Goal: Task Accomplishment & Management: Use online tool/utility

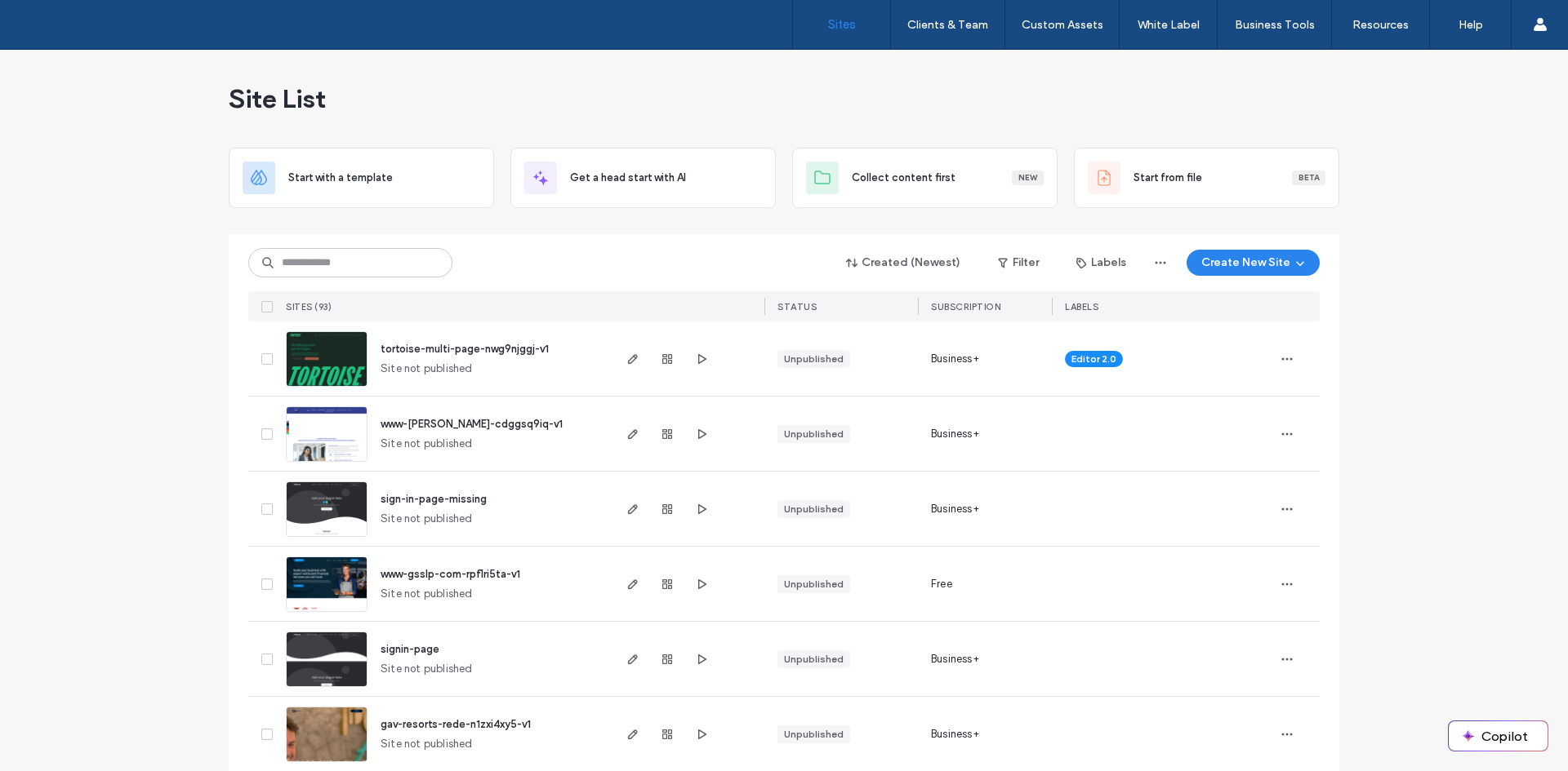
click at [613, 90] on div "Site List" at bounding box center [784, 99] width 1110 height 98
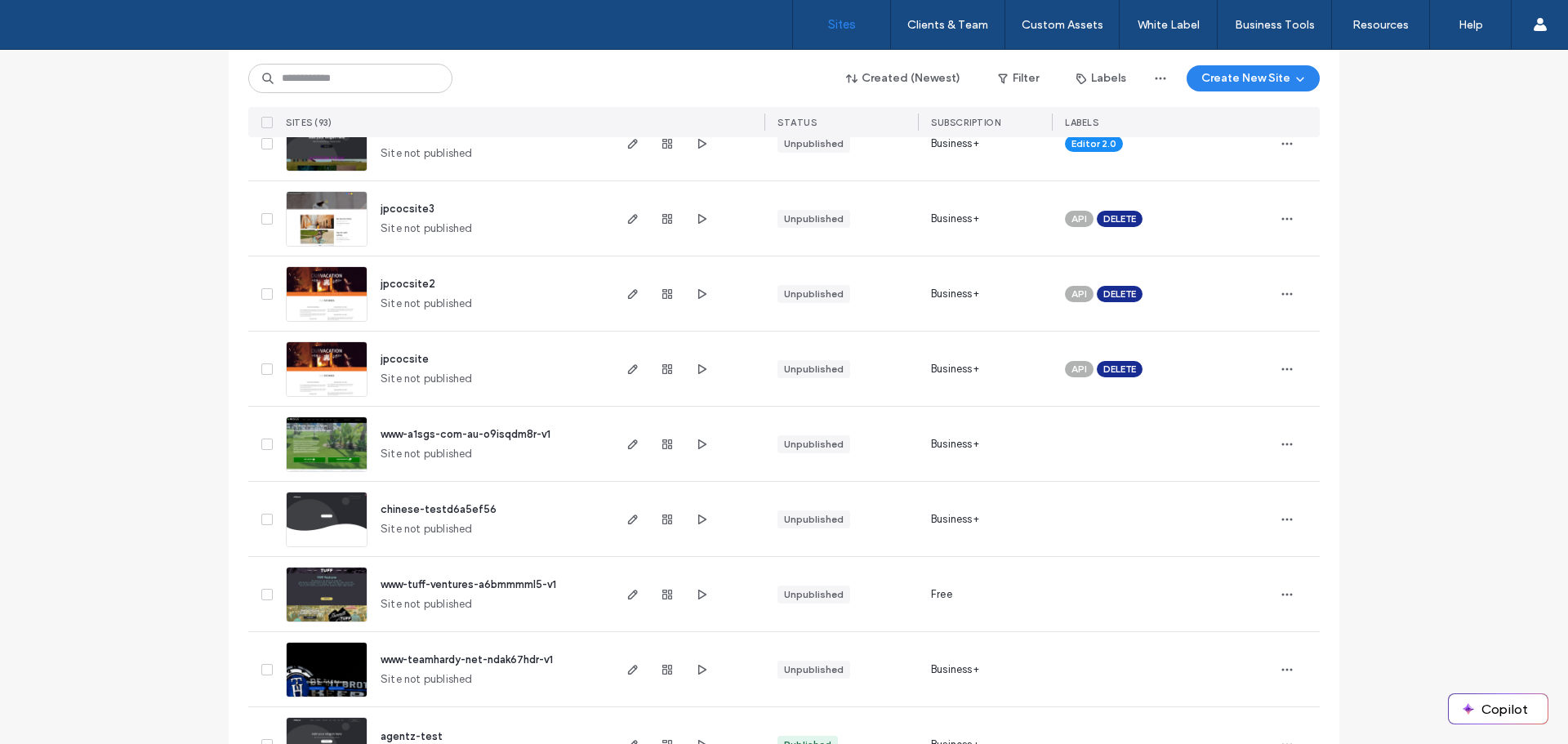
scroll to position [653, 0]
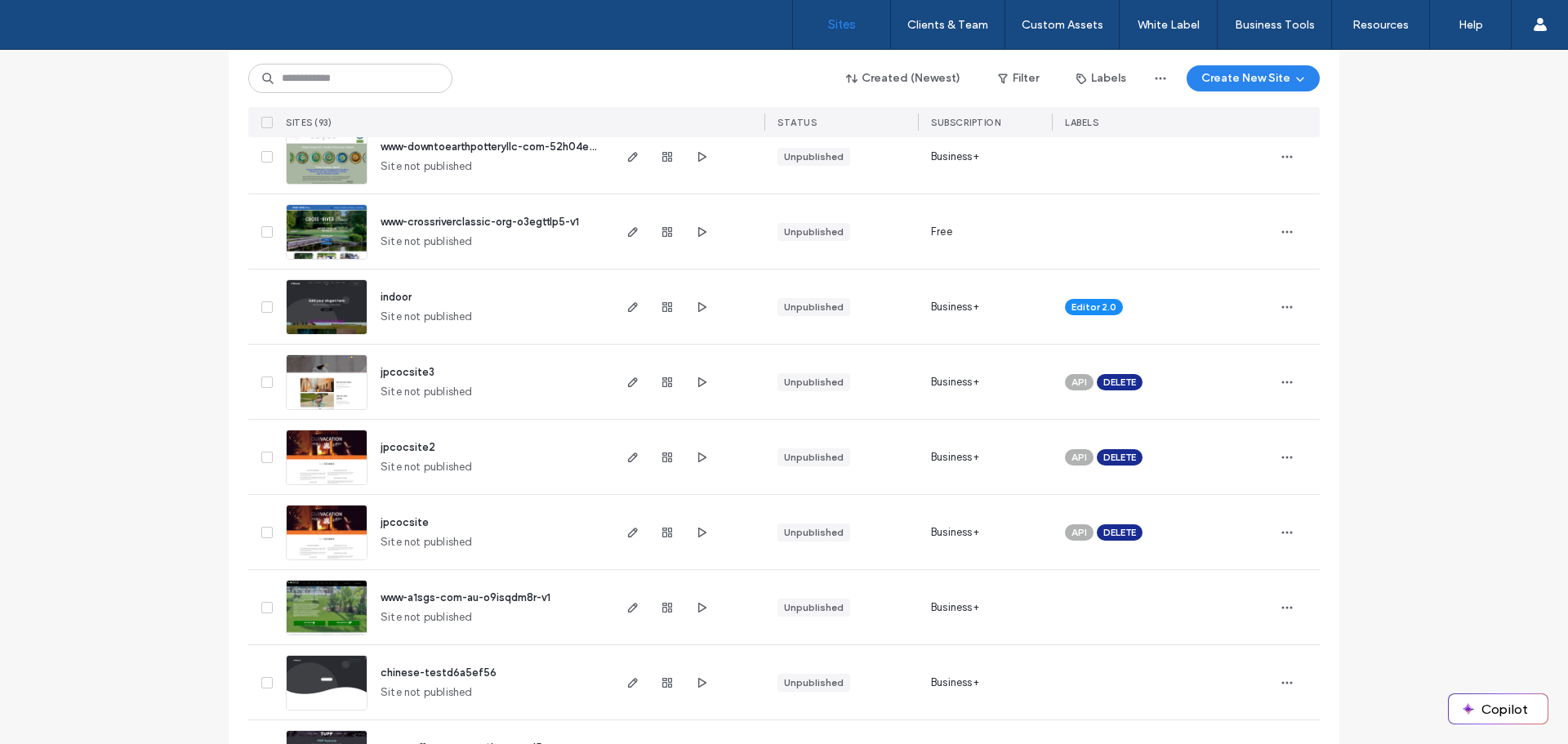
click at [328, 306] on img at bounding box center [326, 335] width 80 height 111
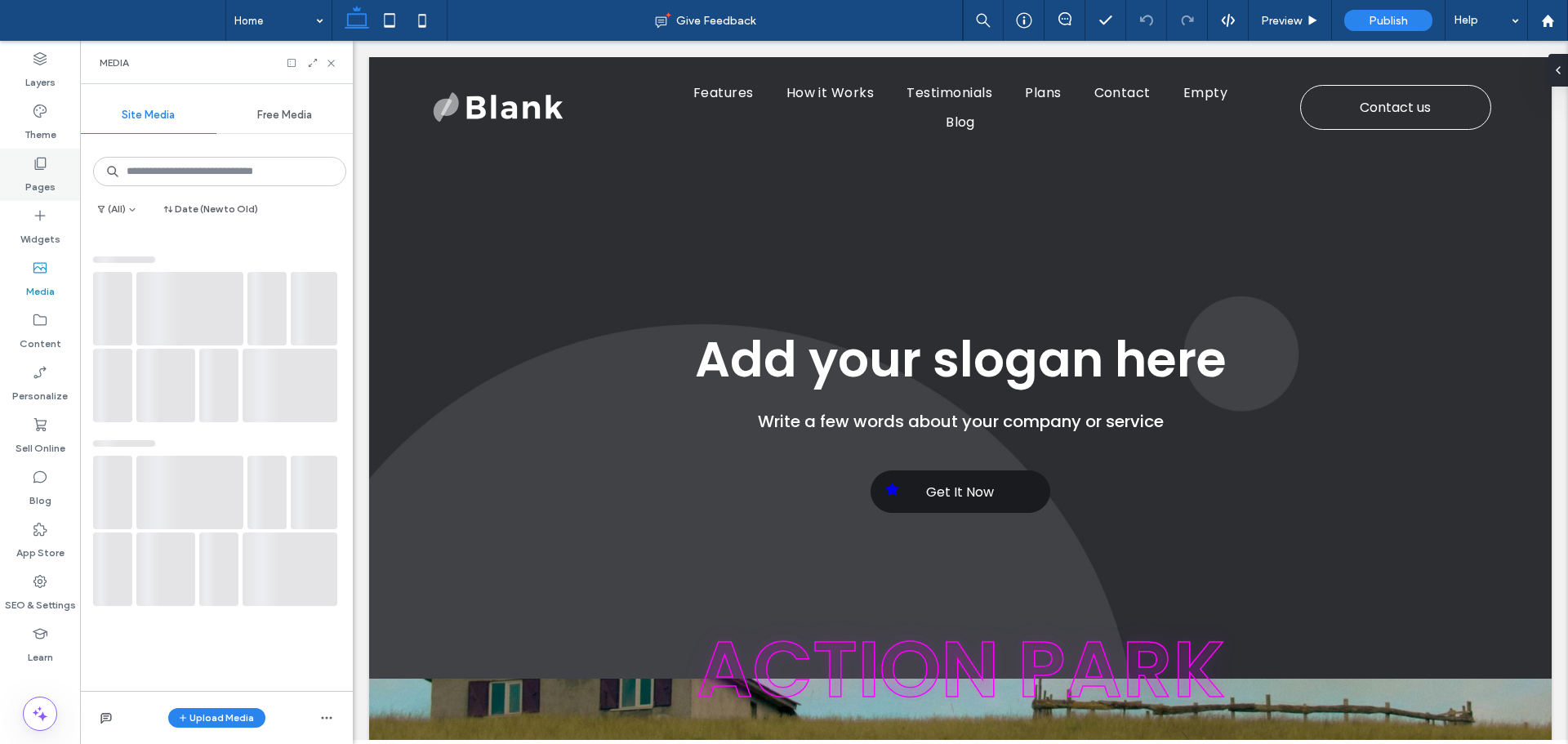
click at [38, 164] on use at bounding box center [40, 163] width 11 height 12
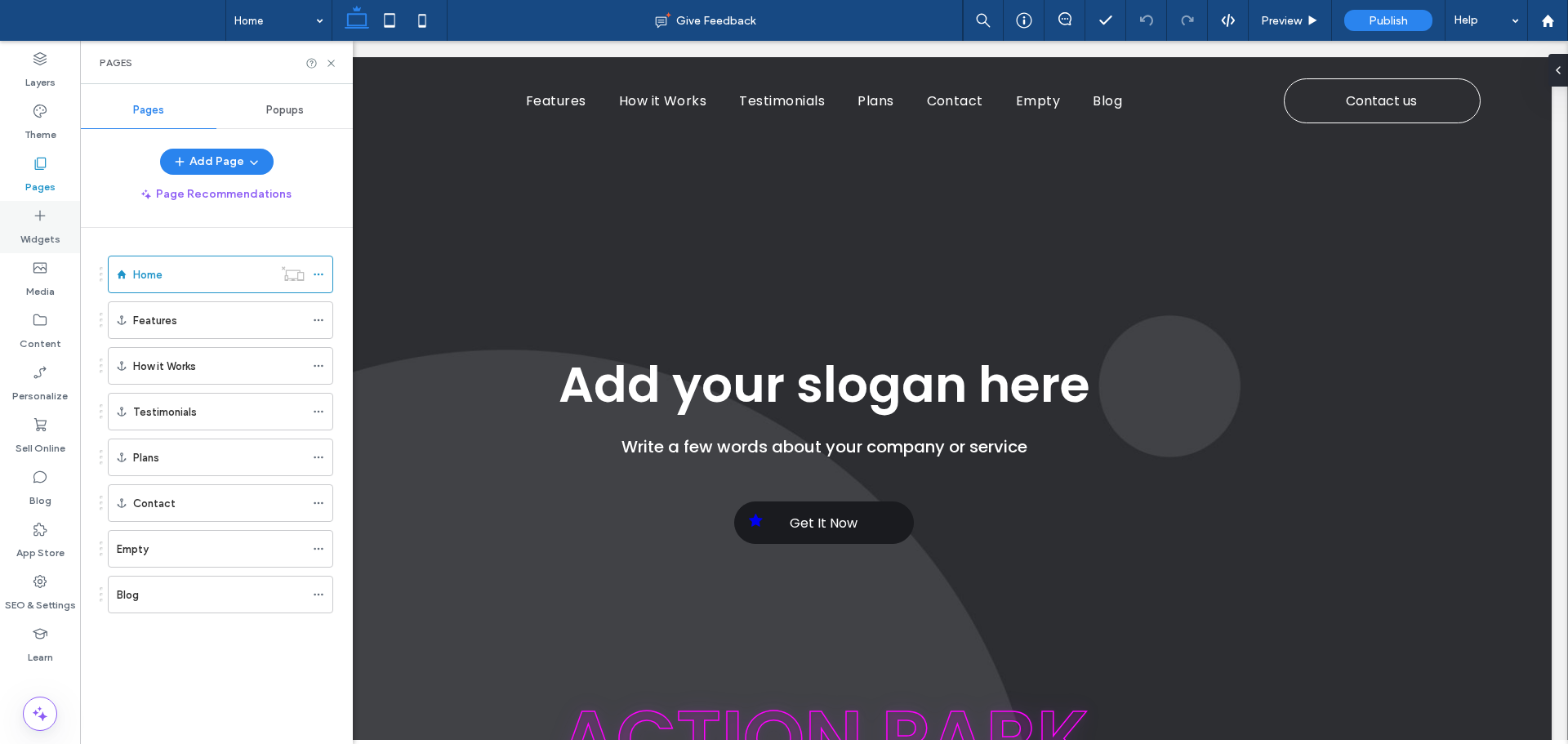
click at [50, 228] on label "Widgets" at bounding box center [40, 235] width 40 height 23
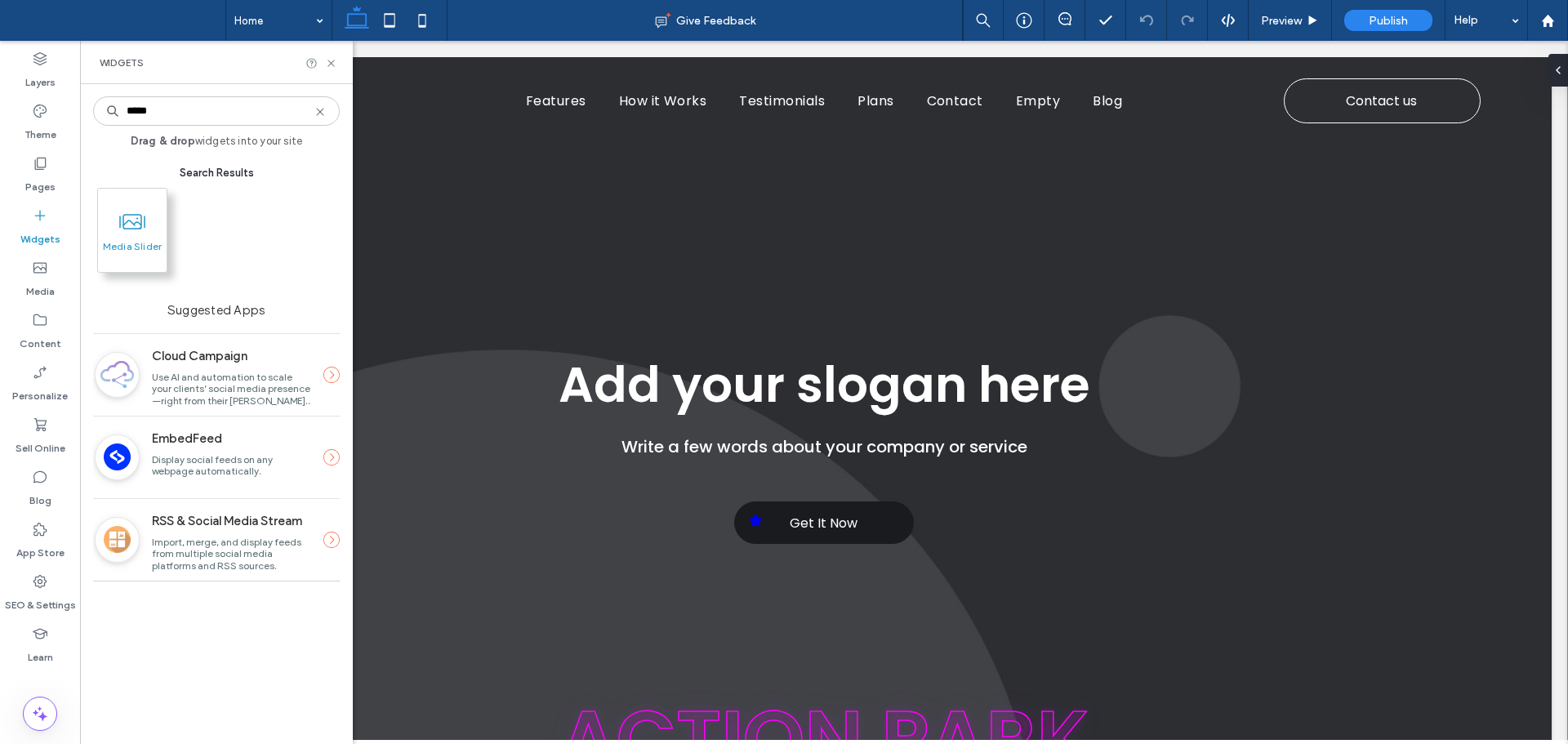
type input "*****"
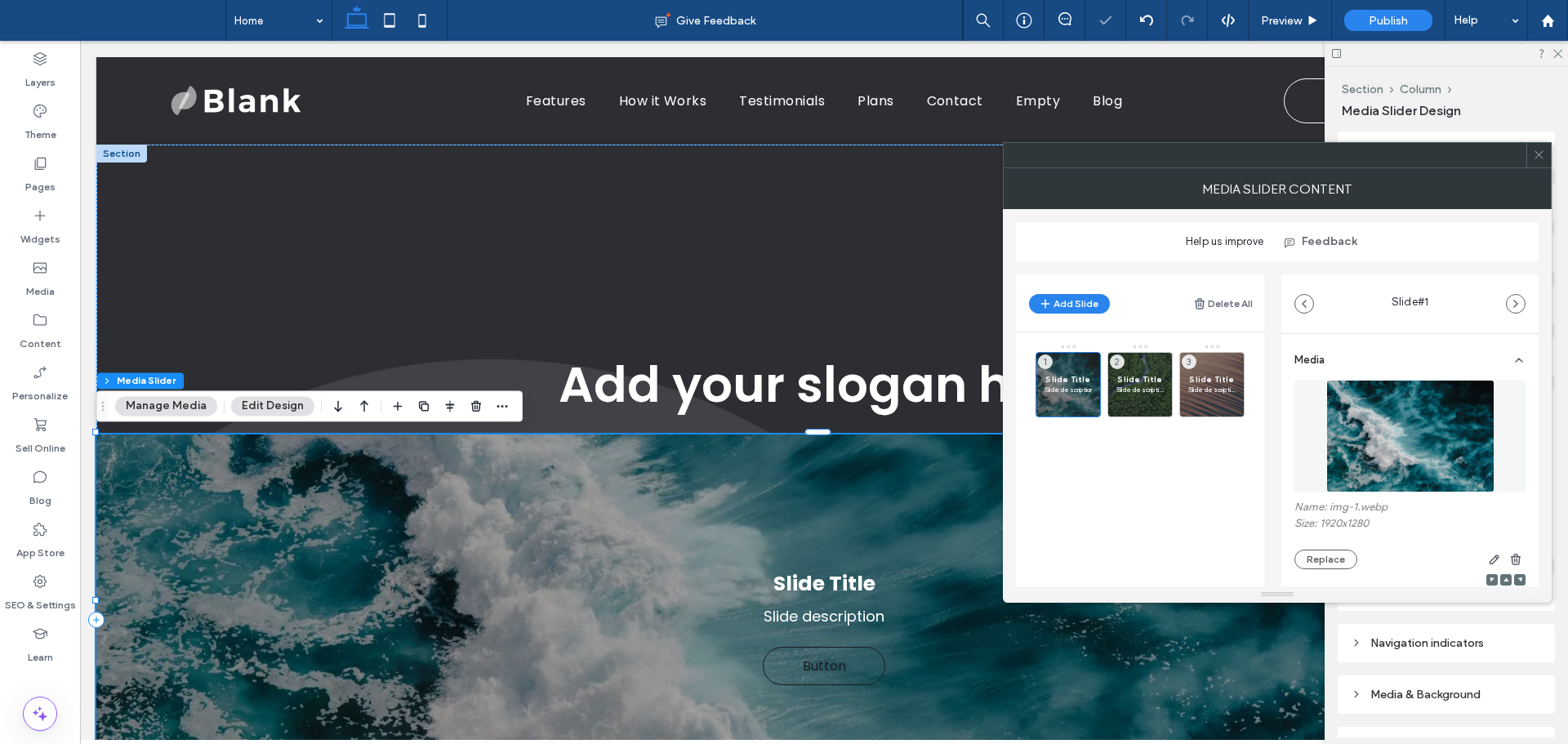
scroll to position [82, 0]
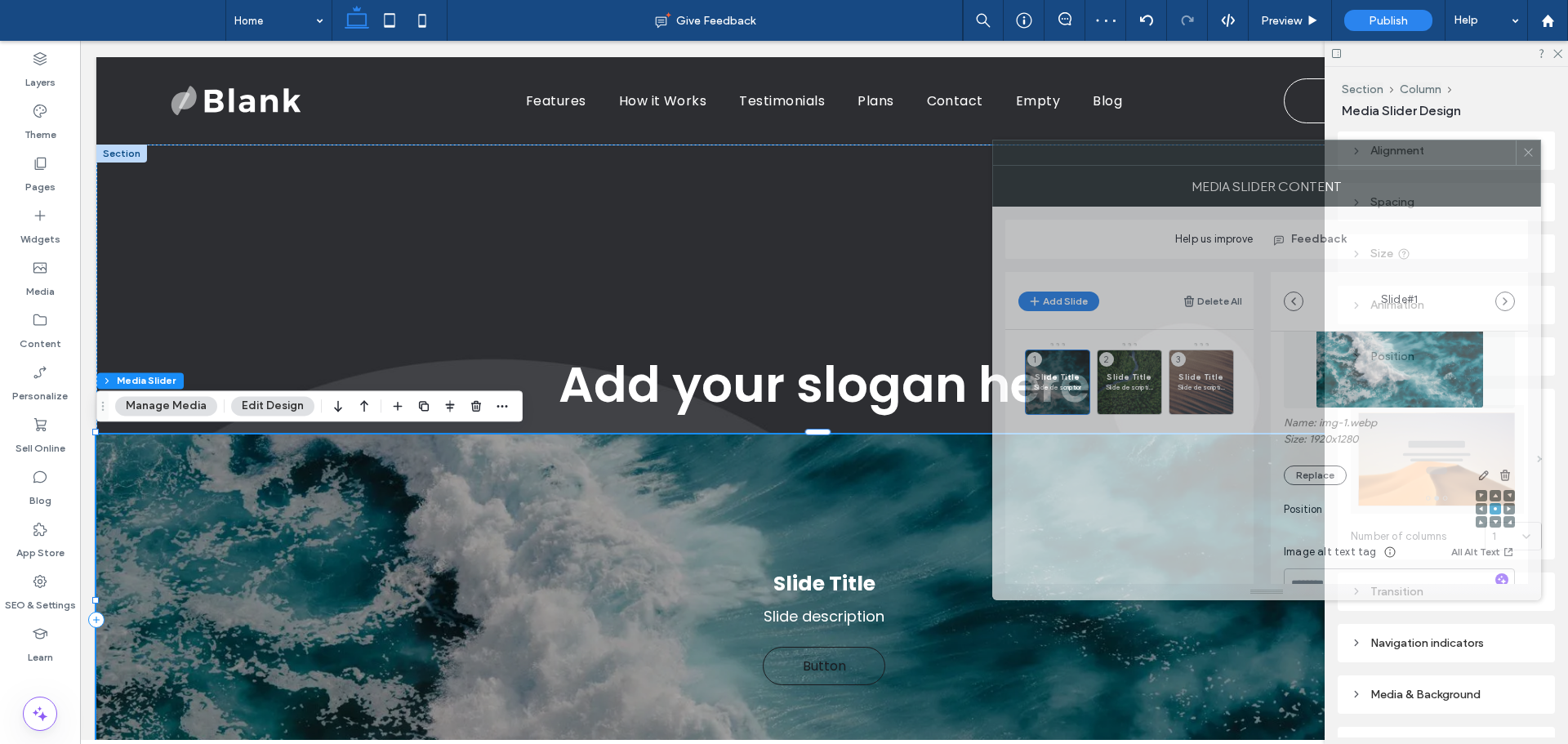
drag, startPoint x: 1357, startPoint y: 158, endPoint x: 1163, endPoint y: 177, distance: 194.9
click at [1054, 141] on div at bounding box center [1254, 153] width 522 height 24
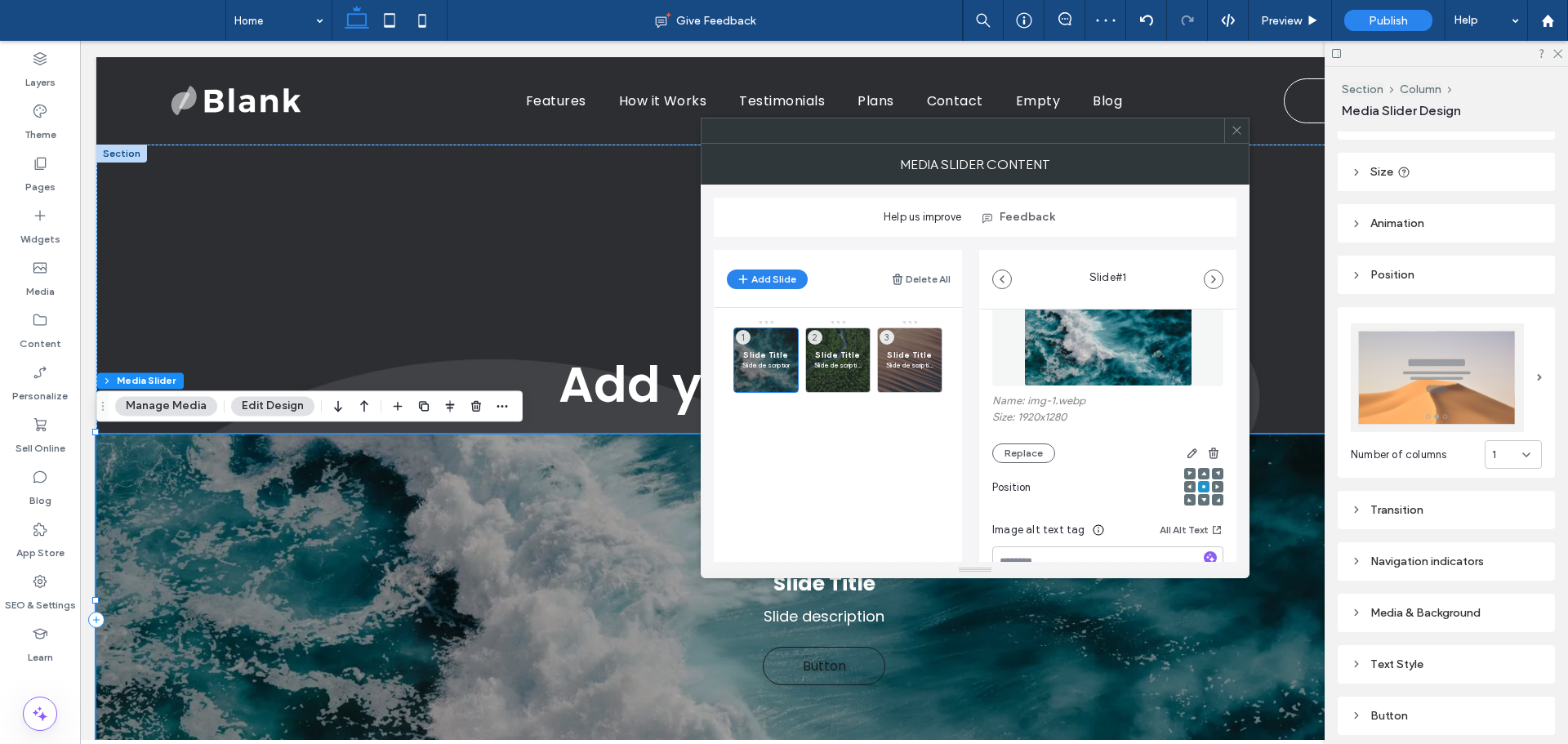
click at [1501, 391] on img at bounding box center [1437, 378] width 173 height 109
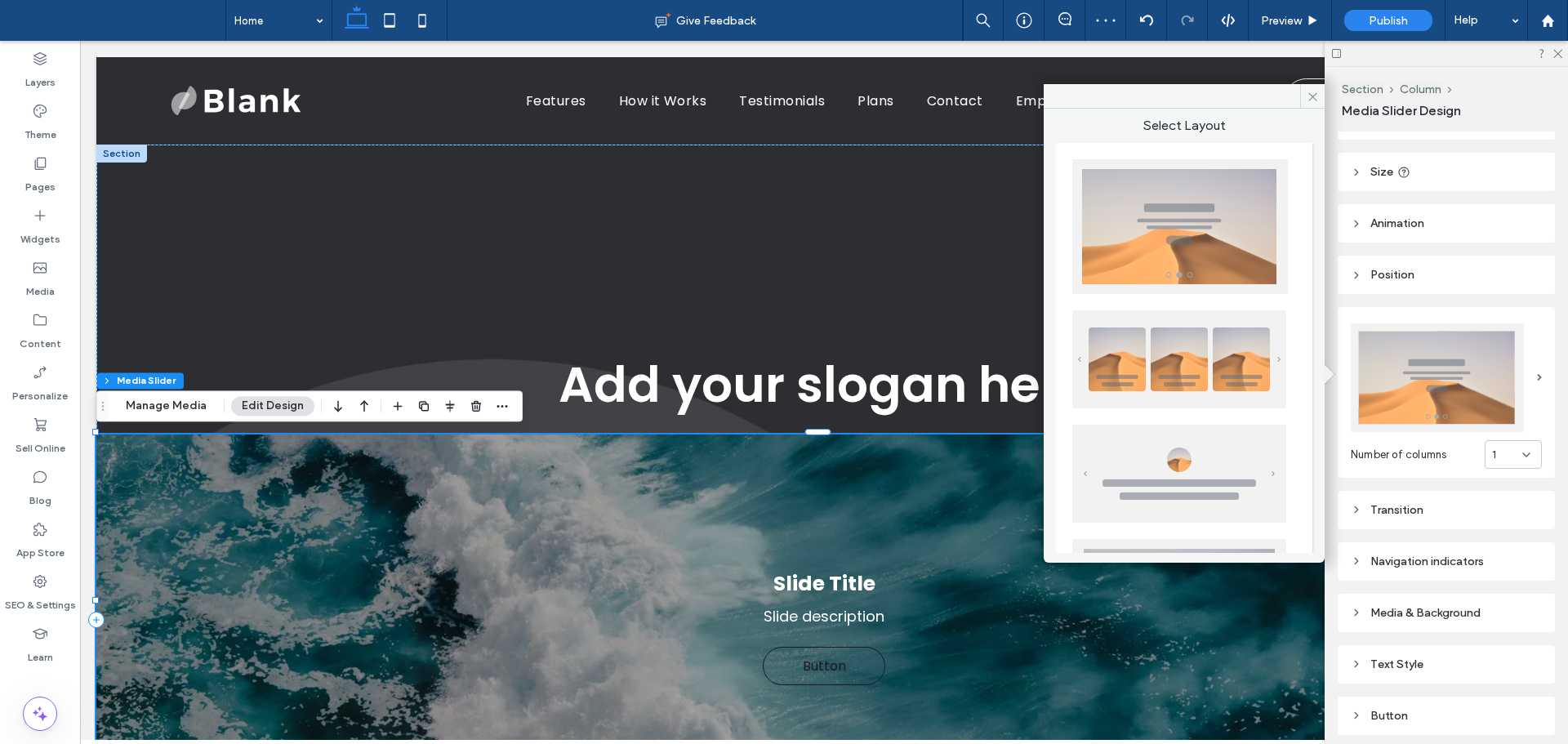
click at [1239, 364] on img at bounding box center [1179, 359] width 214 height 98
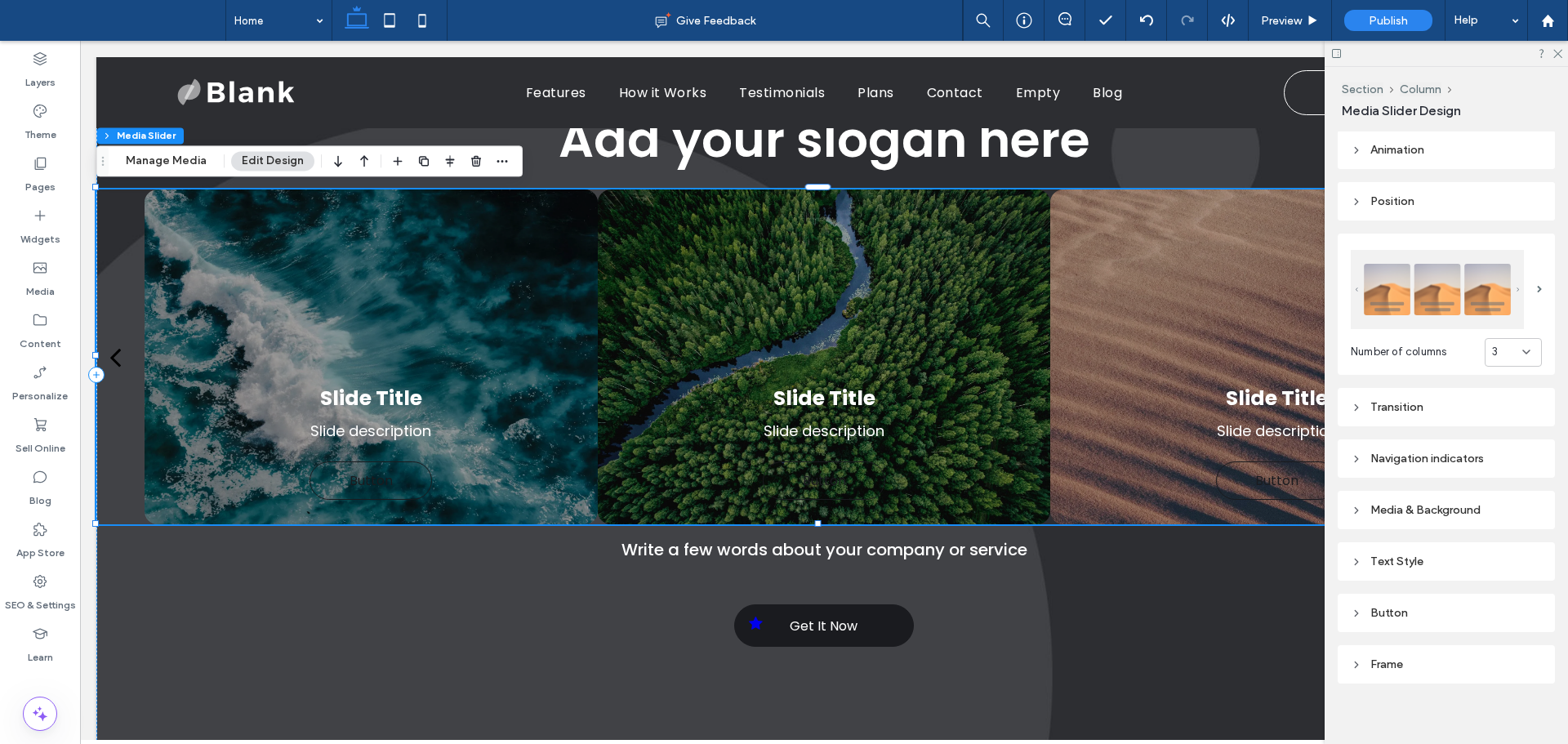
scroll to position [163, 0]
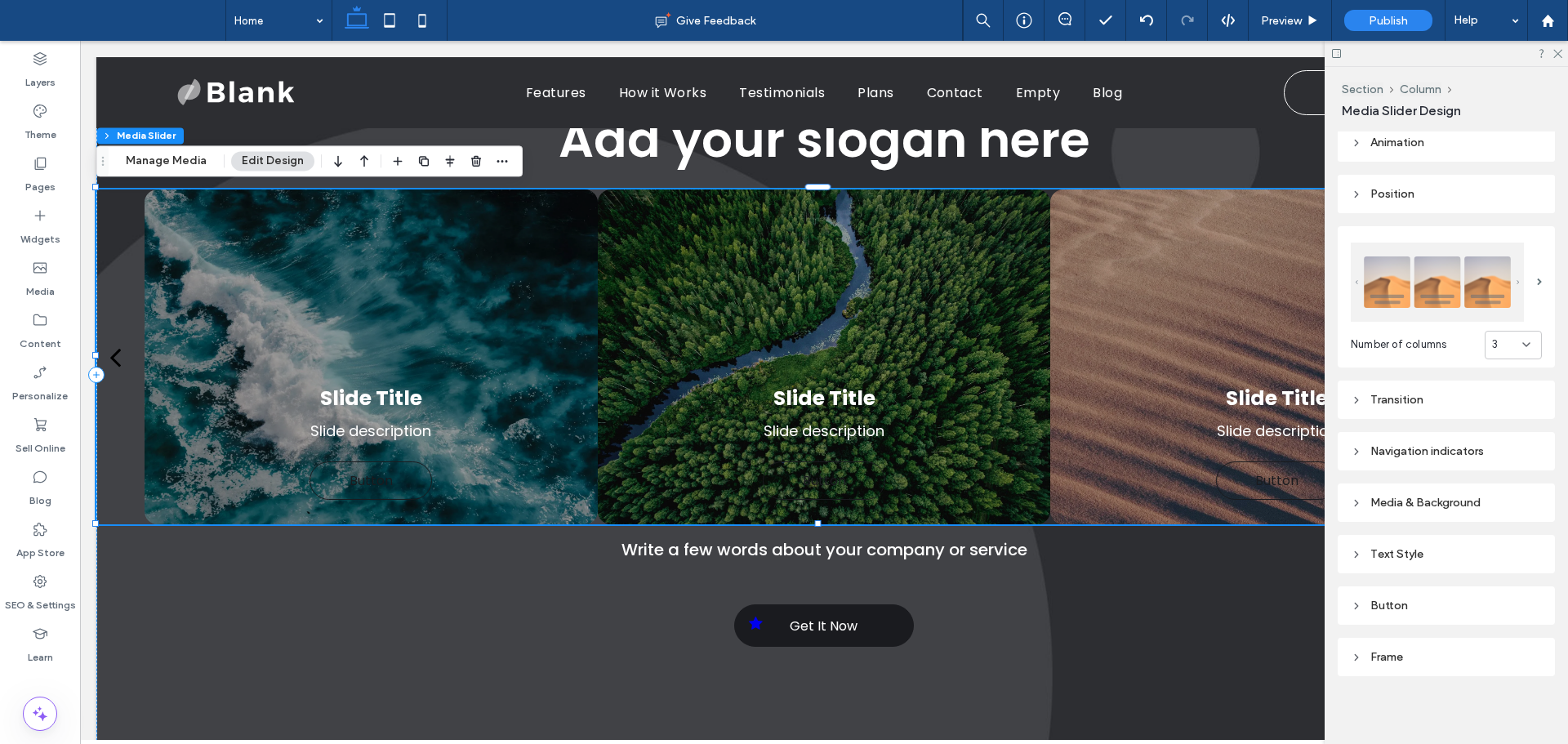
click at [1421, 657] on div "Frame" at bounding box center [1446, 657] width 191 height 14
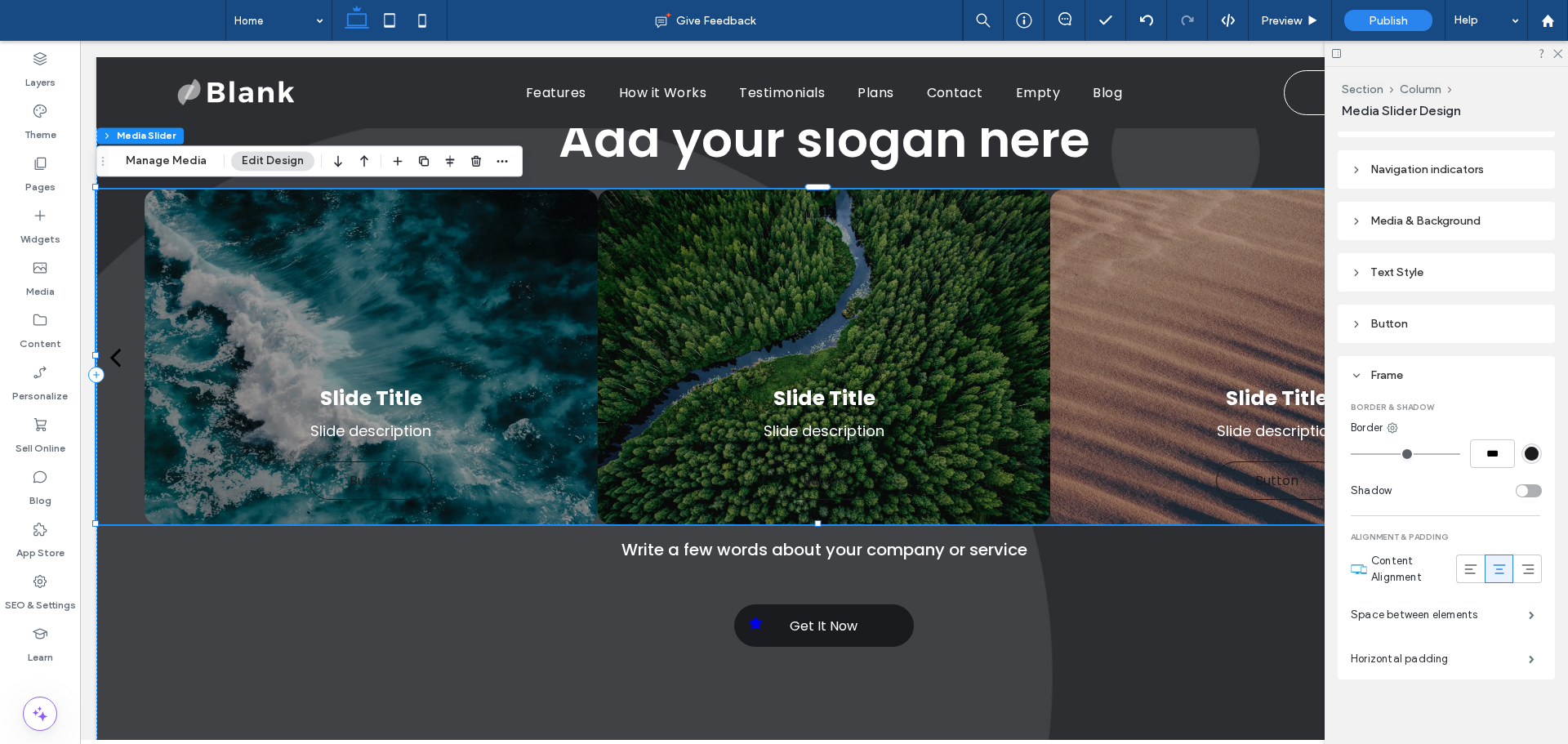
scroll to position [447, 0]
click at [1435, 604] on label "Space between elements" at bounding box center [1439, 612] width 178 height 33
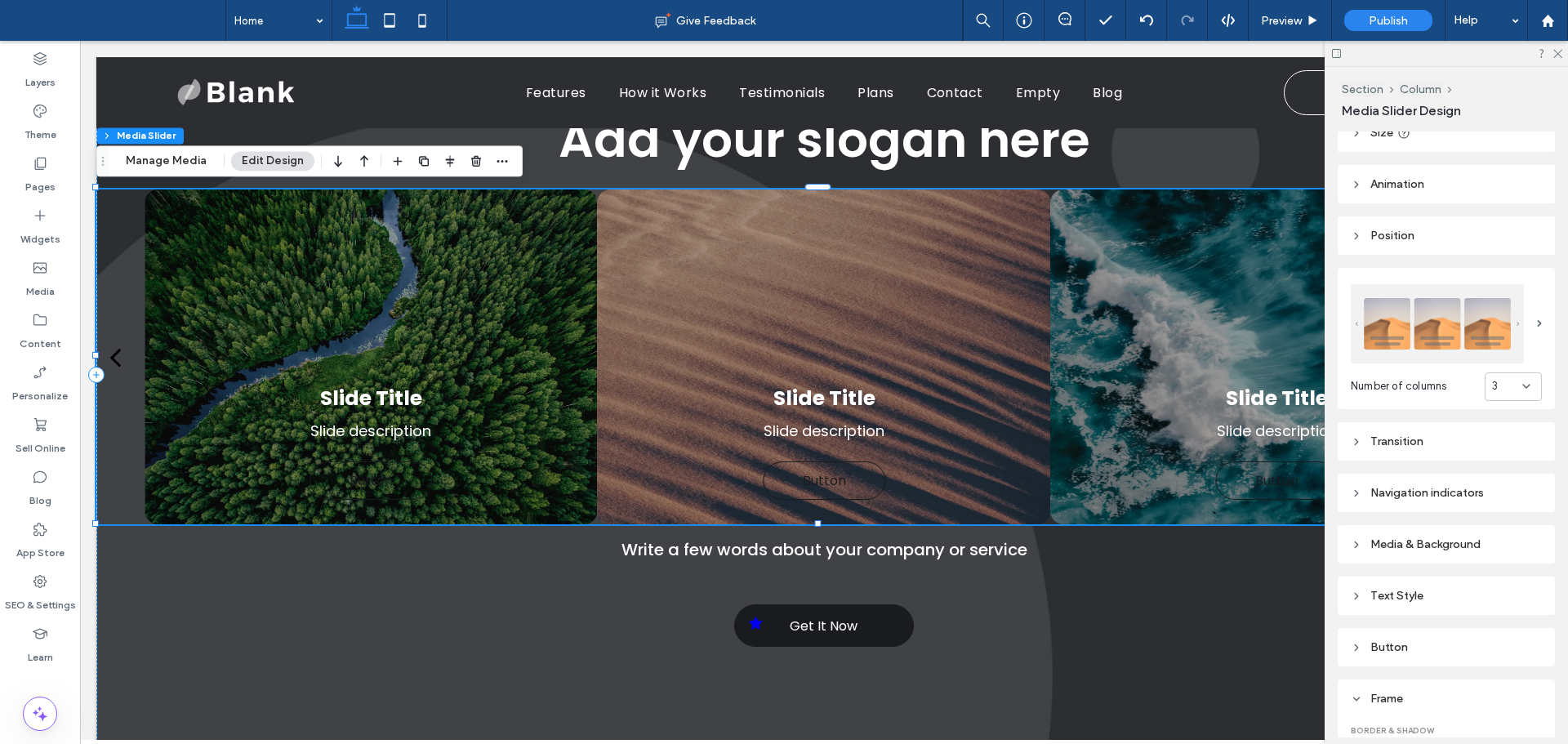
scroll to position [0, 0]
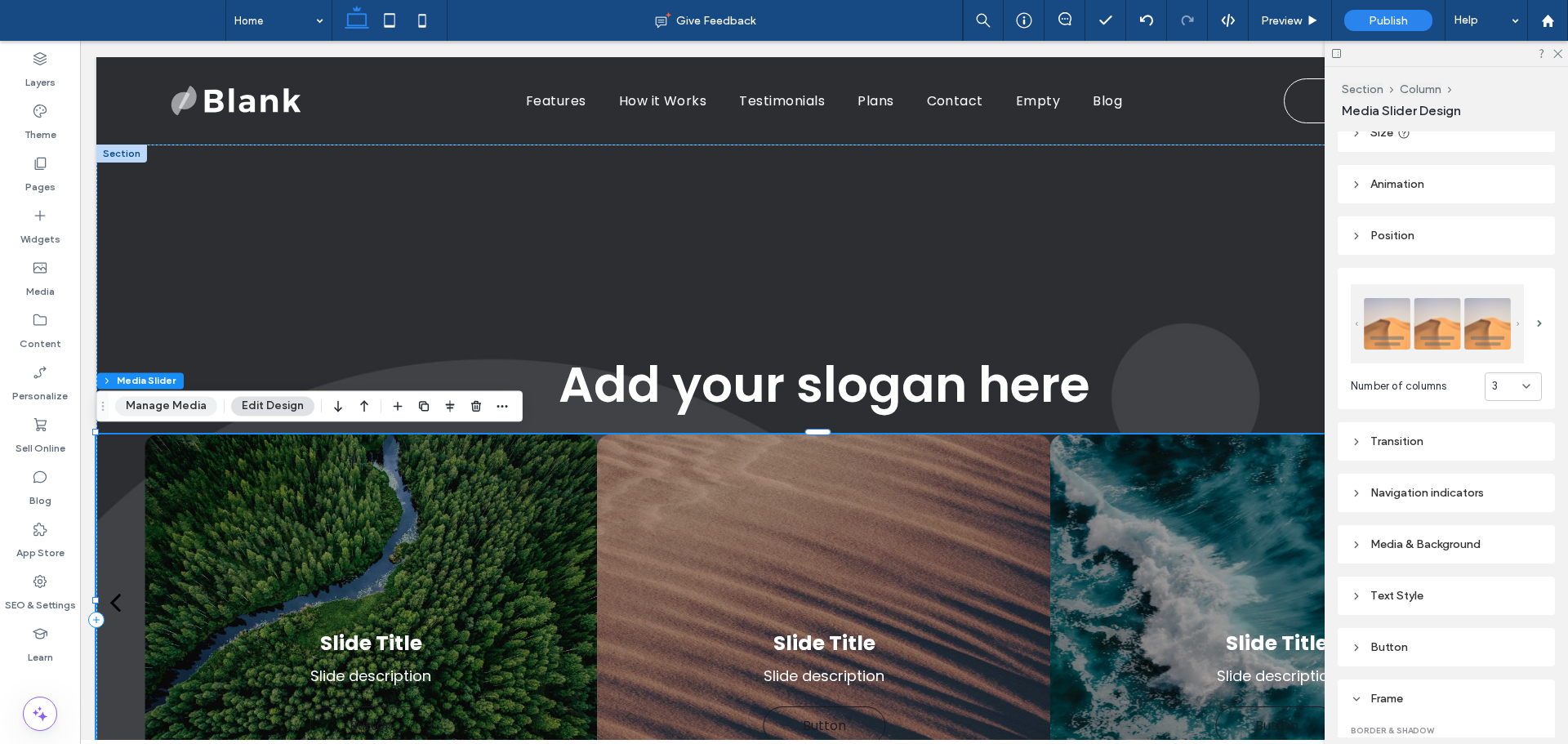
click at [170, 407] on button "Manage Media" at bounding box center [166, 406] width 102 height 20
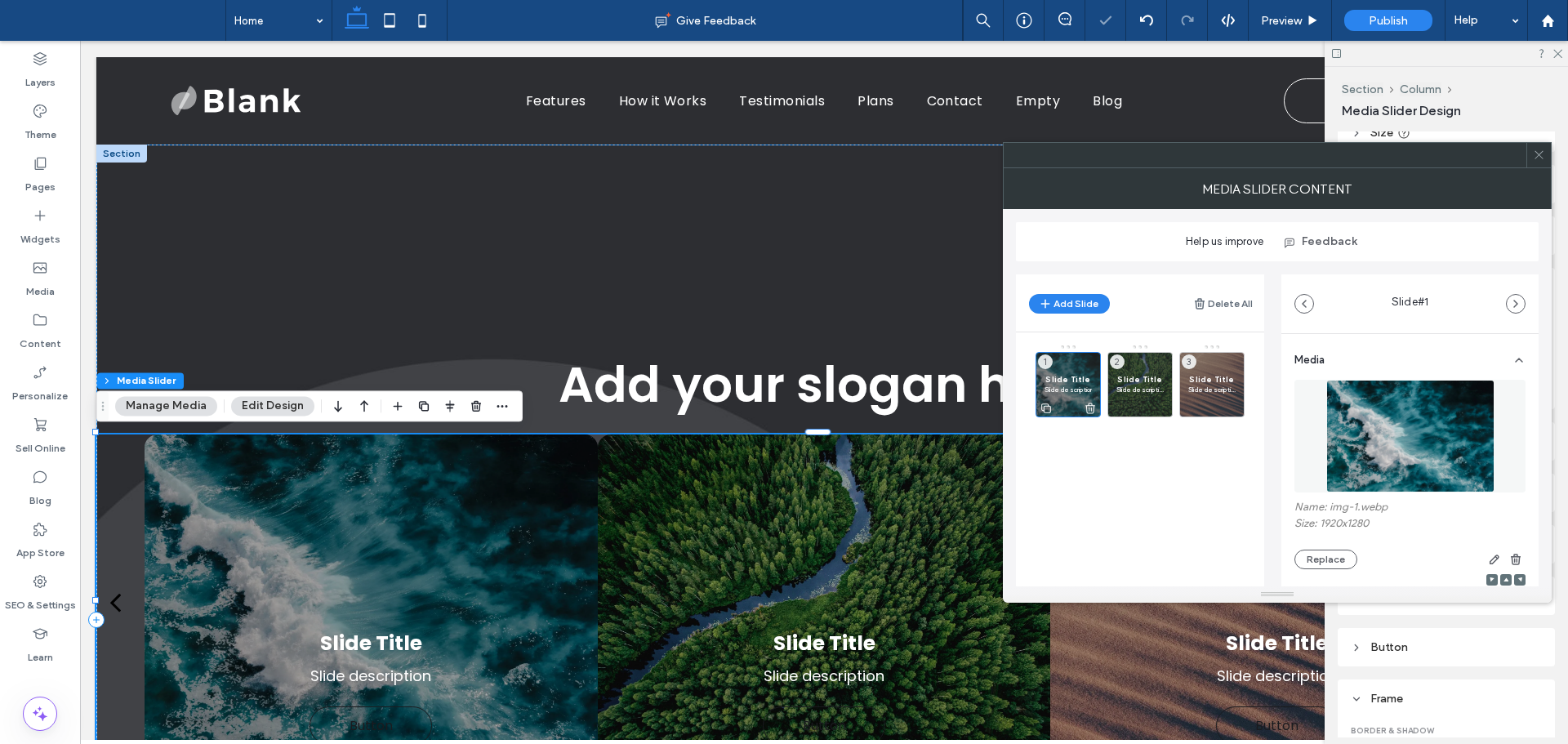
click at [1086, 391] on p "Slide description" at bounding box center [1068, 389] width 47 height 9
click at [1424, 411] on img at bounding box center [1410, 436] width 168 height 113
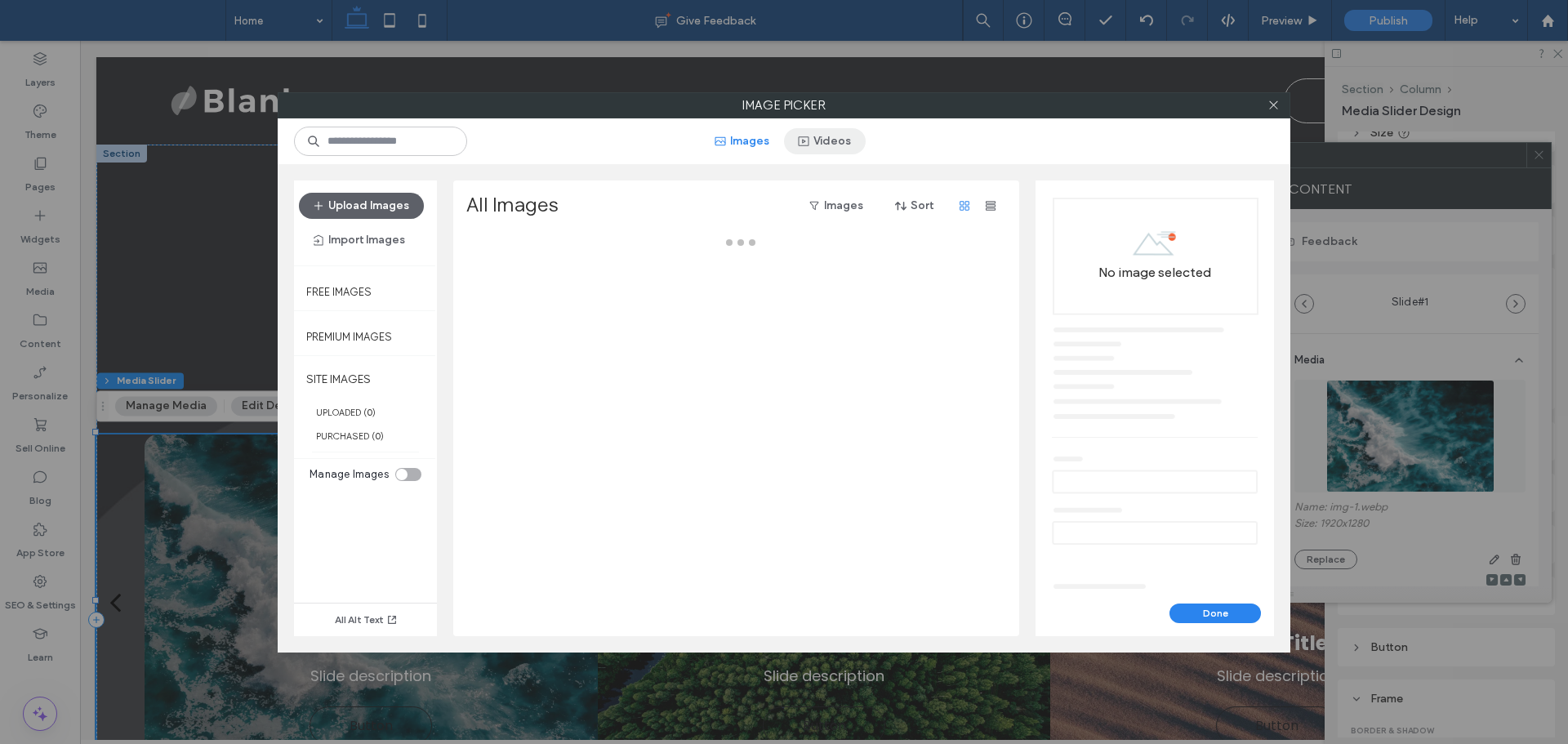
click at [848, 141] on button "Videos" at bounding box center [824, 141] width 82 height 26
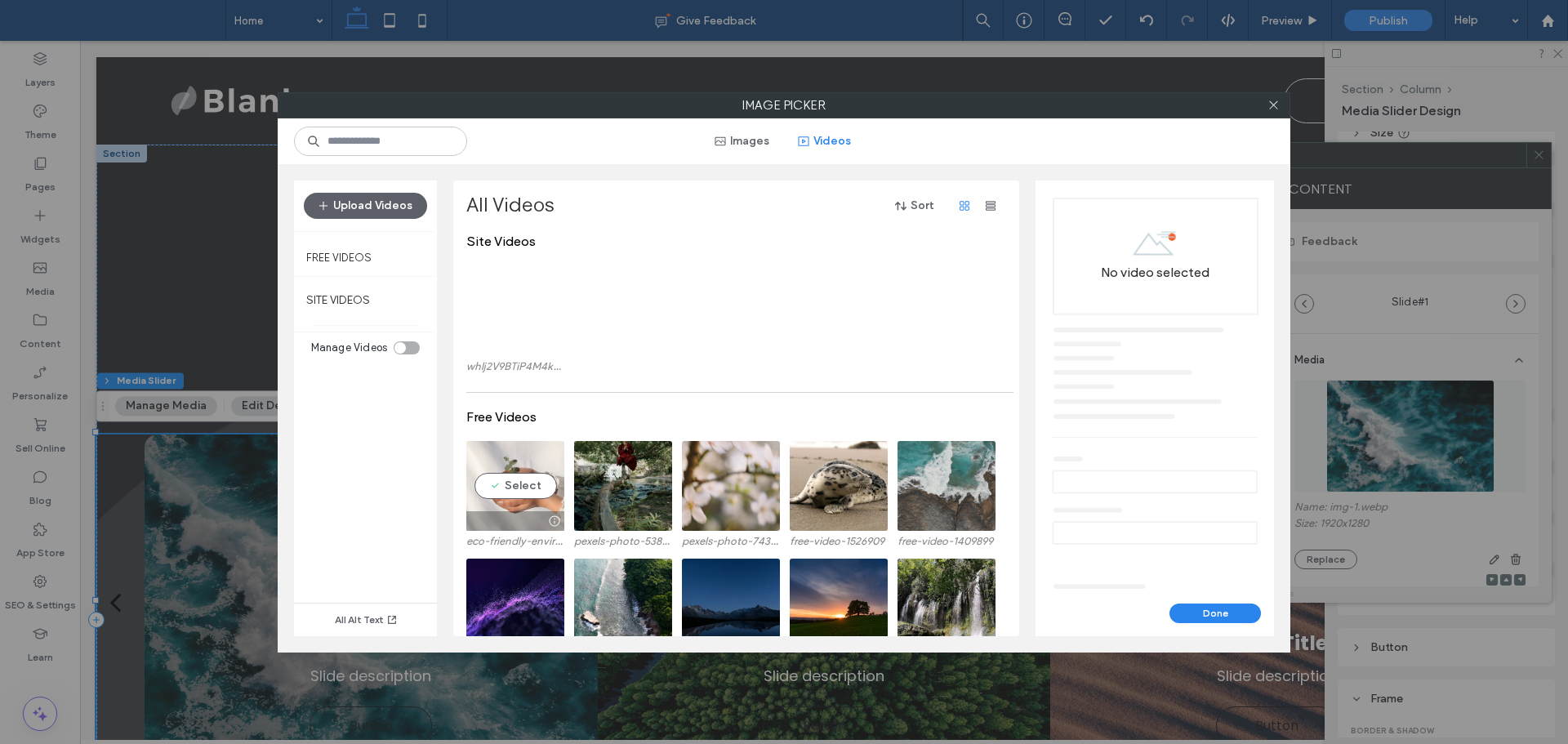
click at [510, 462] on video at bounding box center [515, 486] width 98 height 90
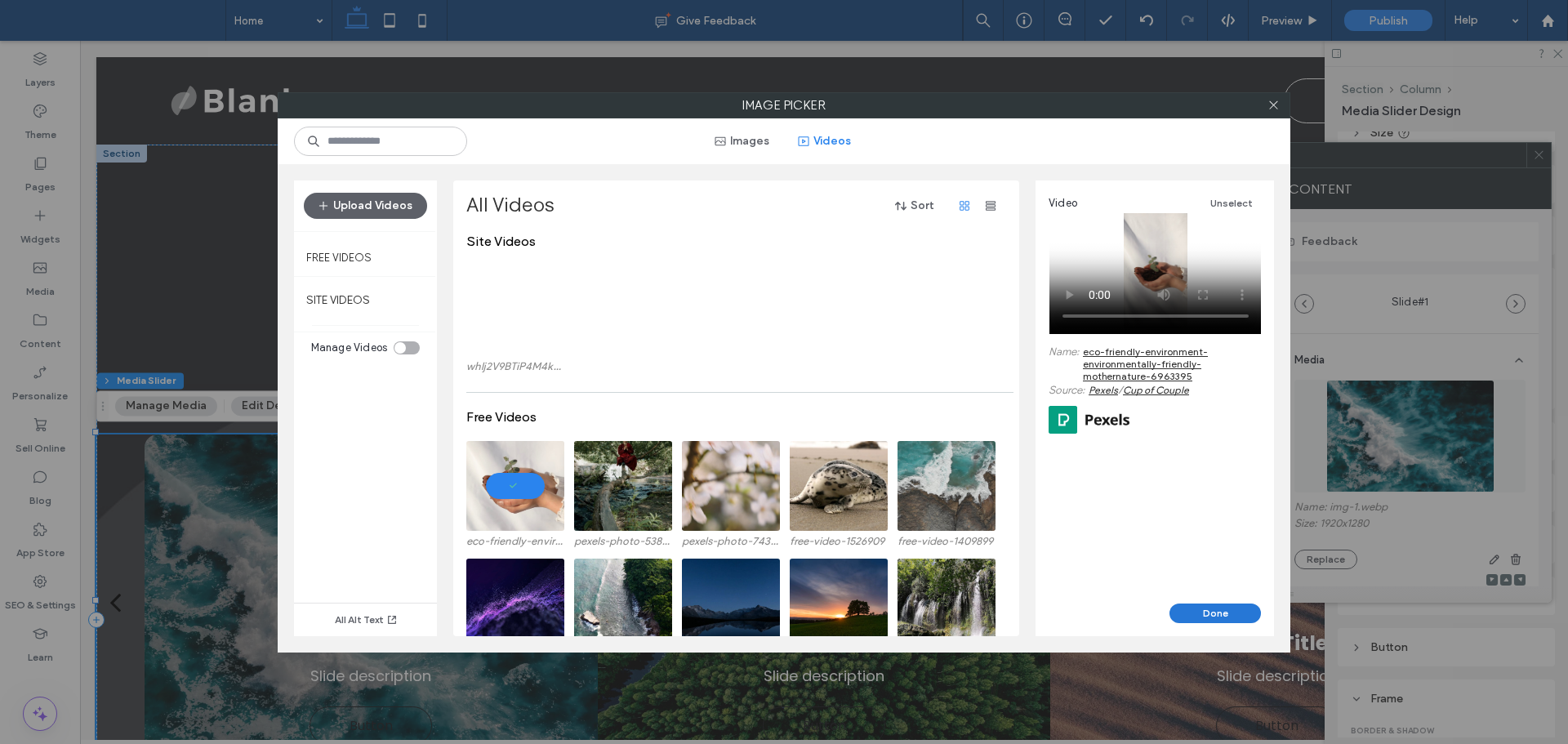
click at [1219, 606] on button "Done" at bounding box center [1215, 612] width 91 height 20
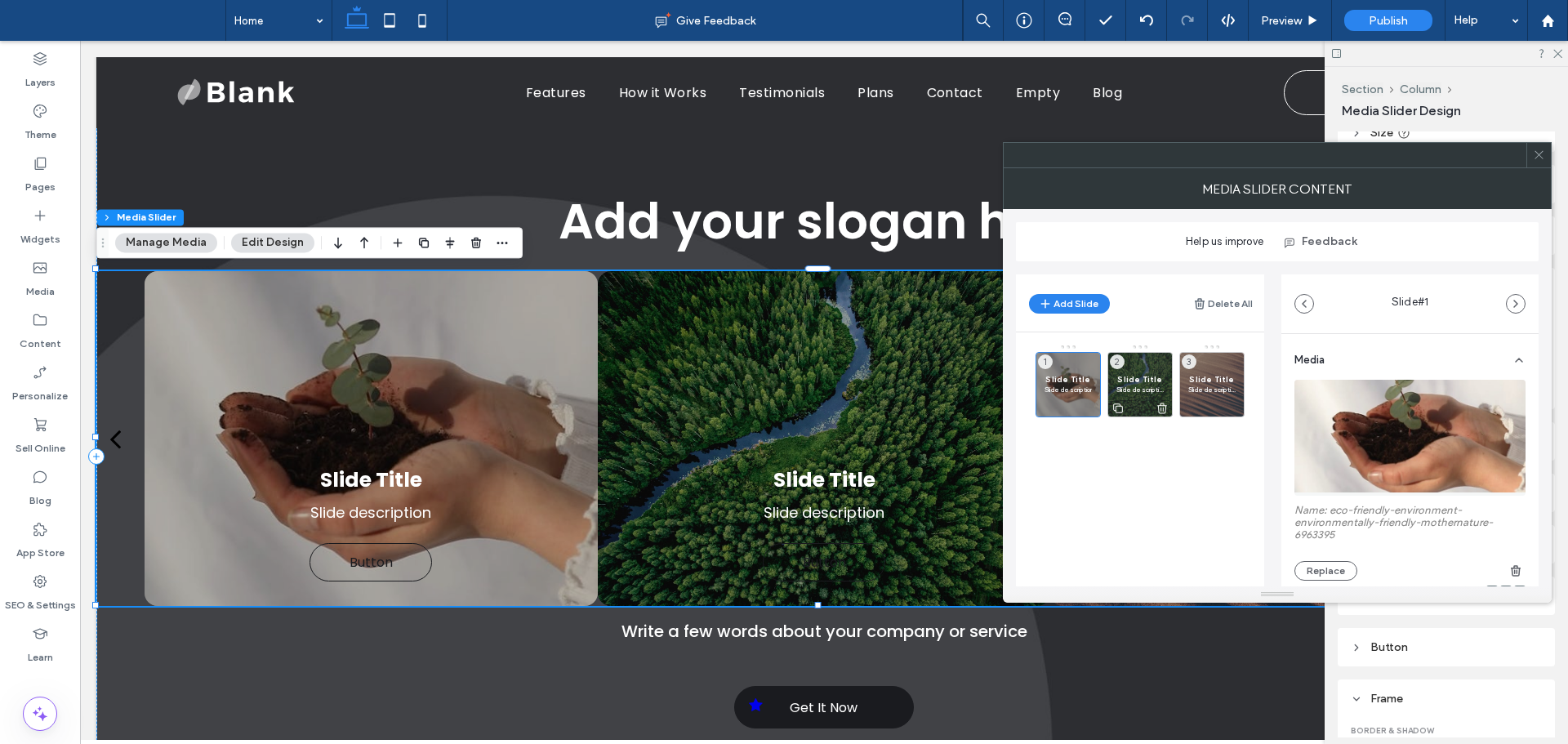
click at [1128, 383] on span "Slide Title" at bounding box center [1140, 379] width 47 height 10
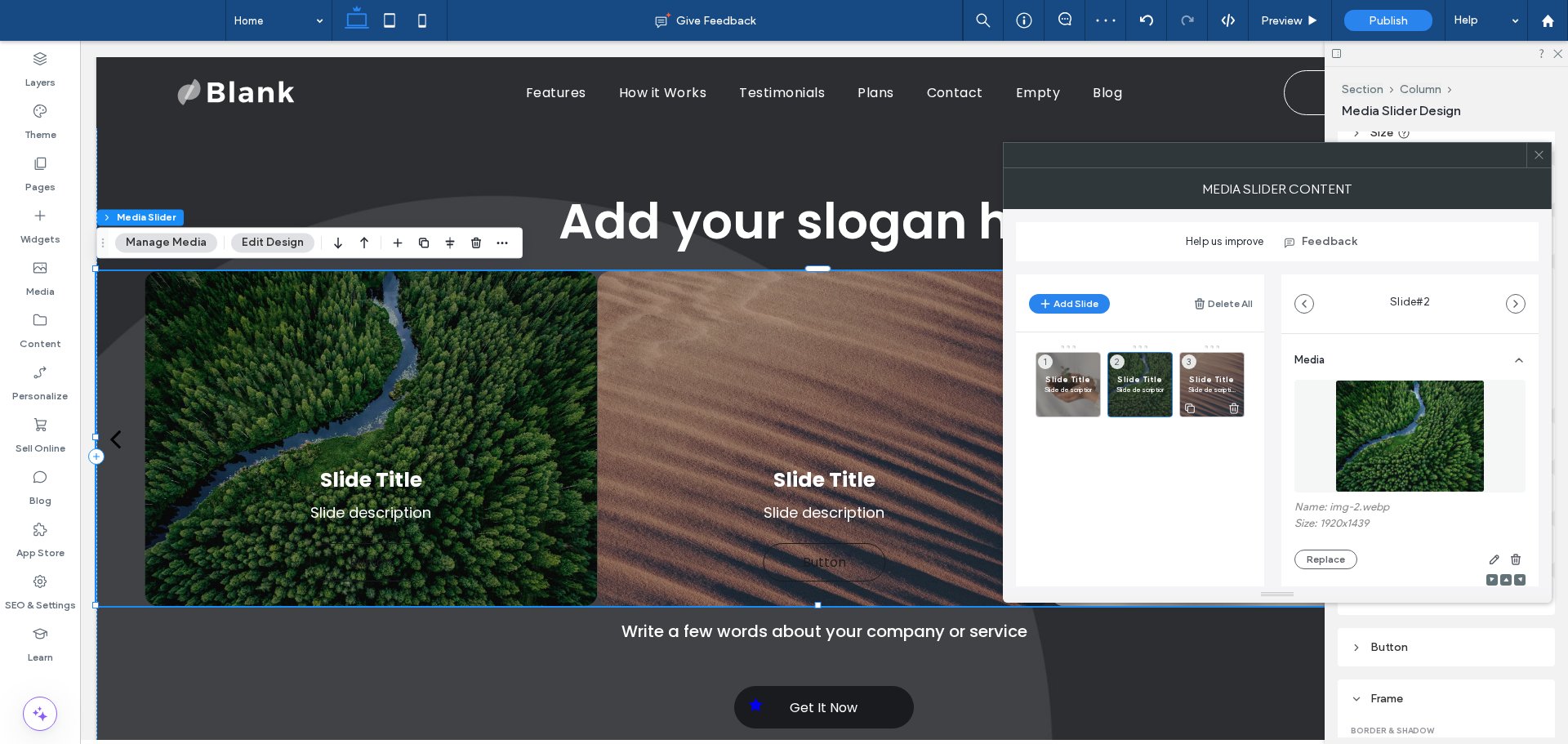
click at [1208, 390] on span "Slide description" at bounding box center [1212, 389] width 47 height 9
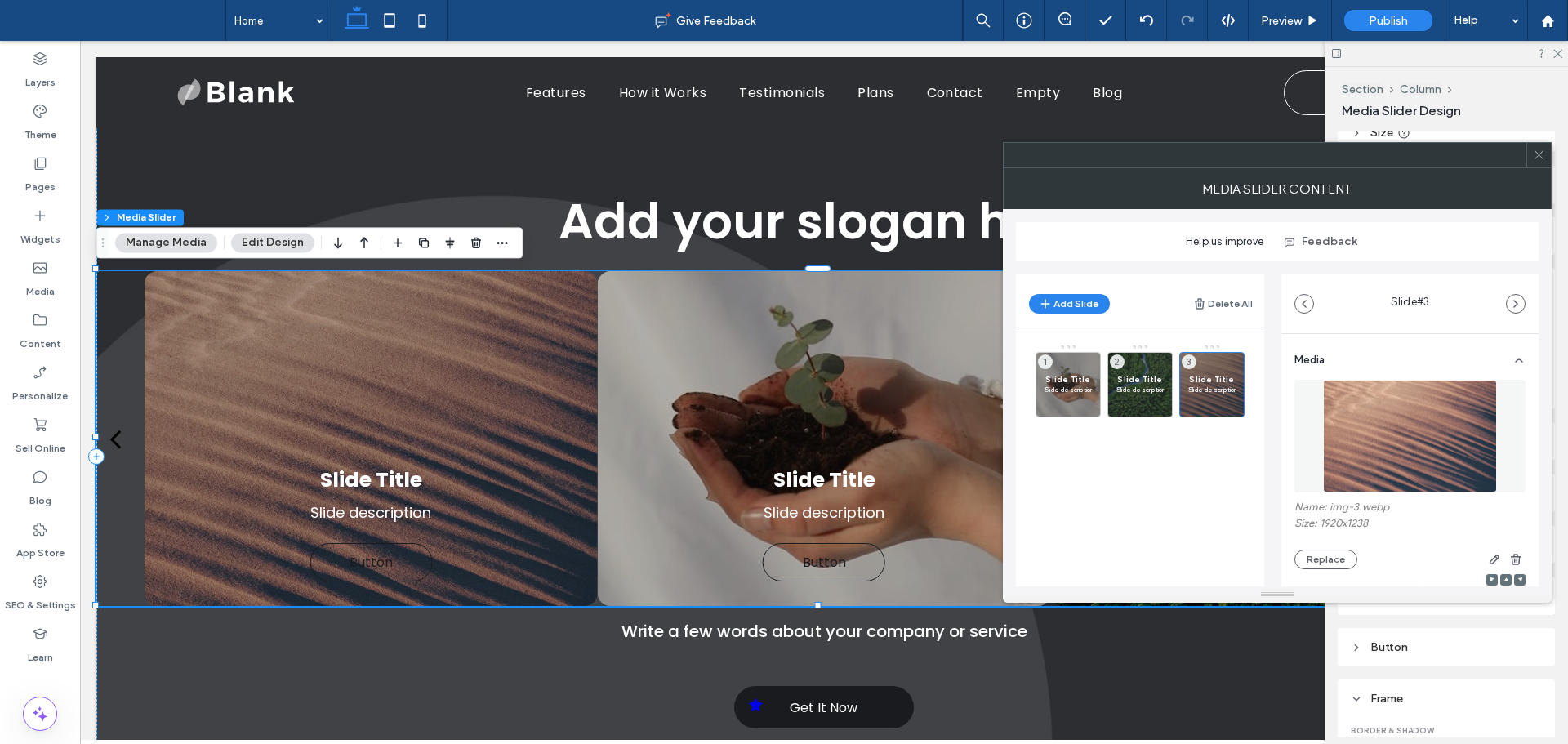
drag, startPoint x: 1533, startPoint y: 162, endPoint x: 1363, endPoint y: 155, distance: 170.1
click at [1532, 162] on div at bounding box center [1539, 155] width 24 height 24
